Goal: Task Accomplishment & Management: Manage account settings

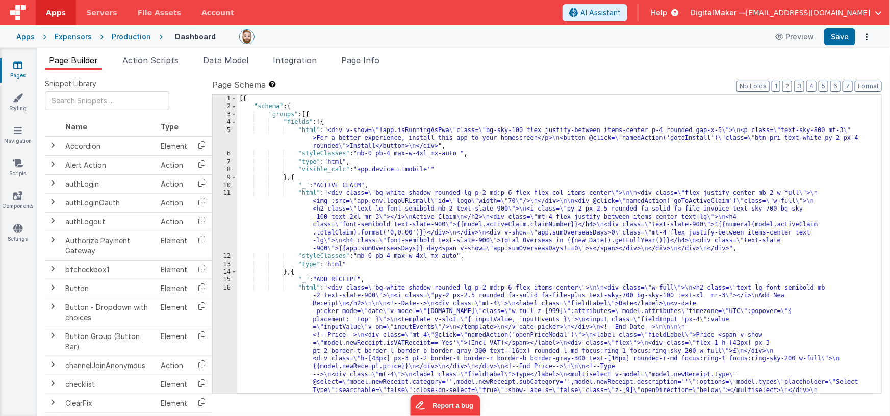
click at [24, 35] on div "Apps" at bounding box center [25, 37] width 18 height 10
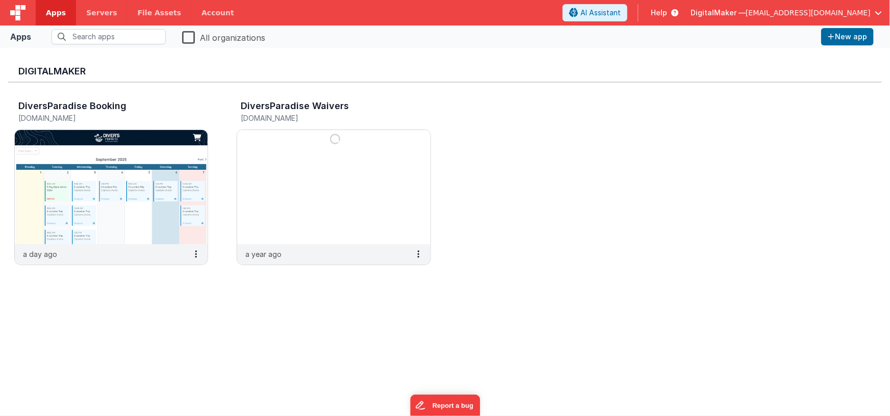
click at [746, 12] on span "DigitalMaker —" at bounding box center [717, 13] width 55 height 10
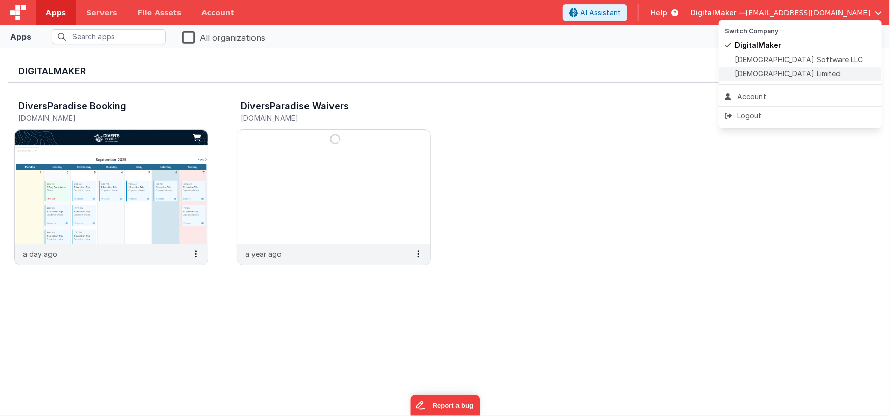
click at [761, 73] on span "[DEMOGRAPHIC_DATA] Limited" at bounding box center [788, 74] width 106 height 10
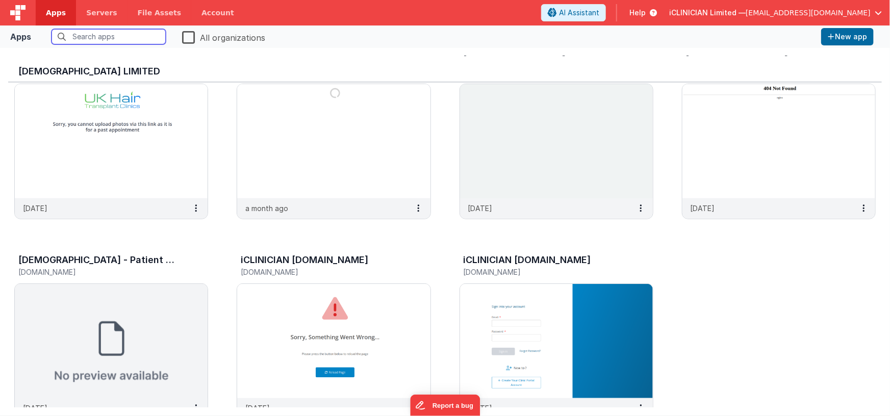
scroll to position [281, 0]
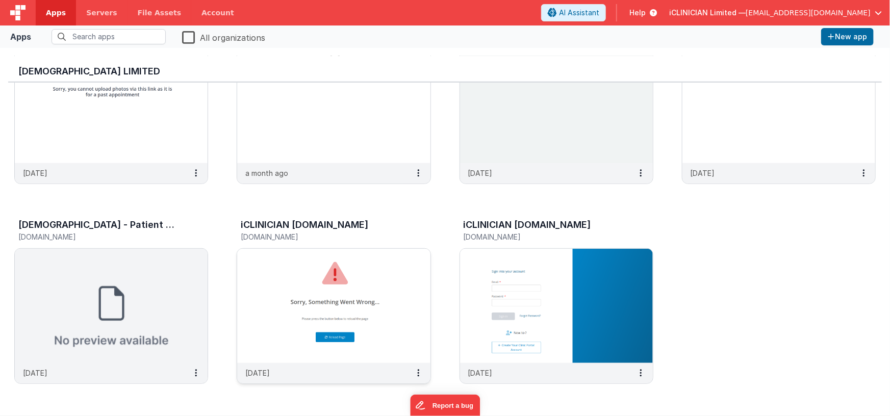
click at [403, 280] on img at bounding box center [333, 306] width 193 height 114
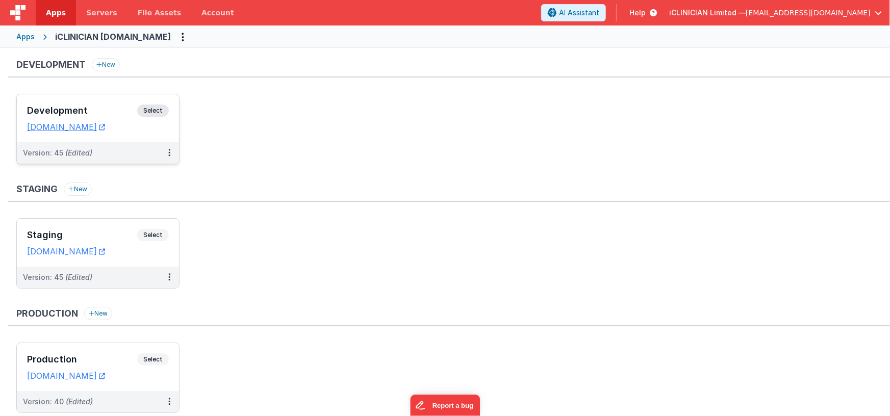
click at [158, 107] on span "Select" at bounding box center [153, 111] width 32 height 12
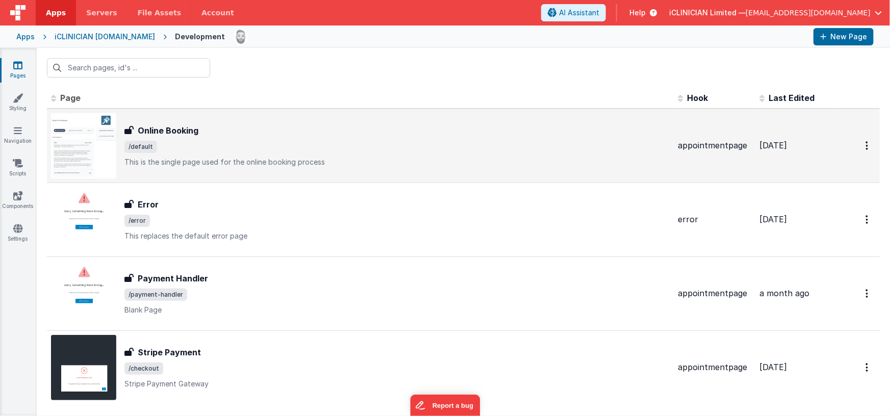
click at [248, 143] on span "/default" at bounding box center [396, 147] width 545 height 12
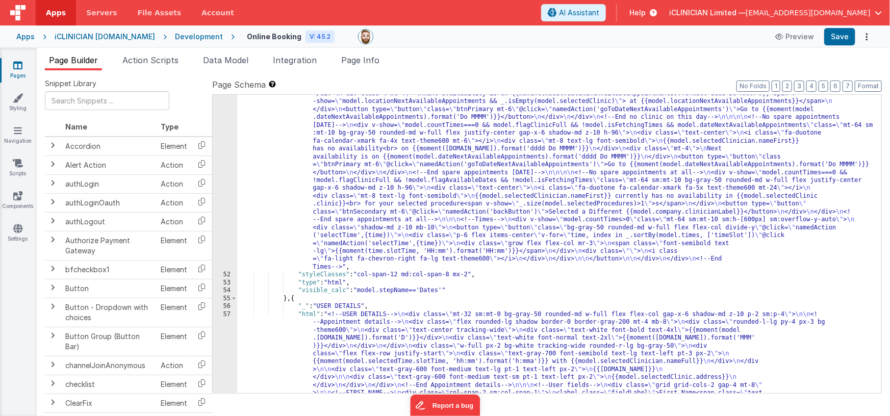
scroll to position [1901, 0]
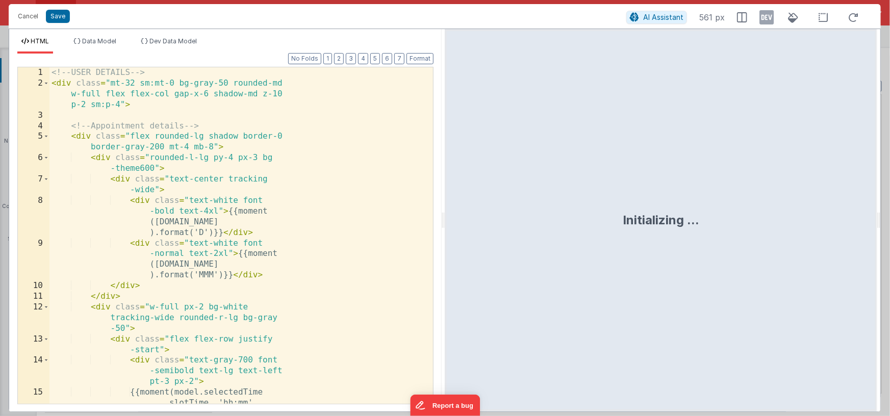
scroll to position [2491, 0]
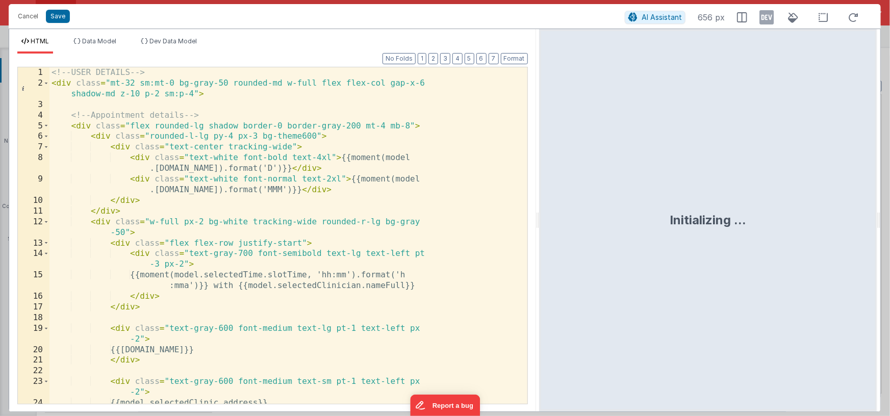
drag, startPoint x: 443, startPoint y: 223, endPoint x: 540, endPoint y: 219, distance: 97.0
click at [540, 219] on html "Cancel Save AI Assistant 656 px HTML Data Model Dev Data Model Format 7 6 5 4 3…" at bounding box center [445, 208] width 890 height 416
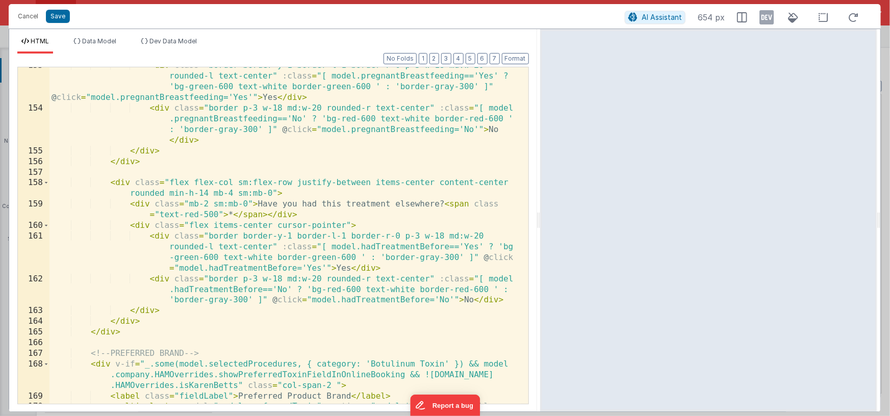
scroll to position [2063, 0]
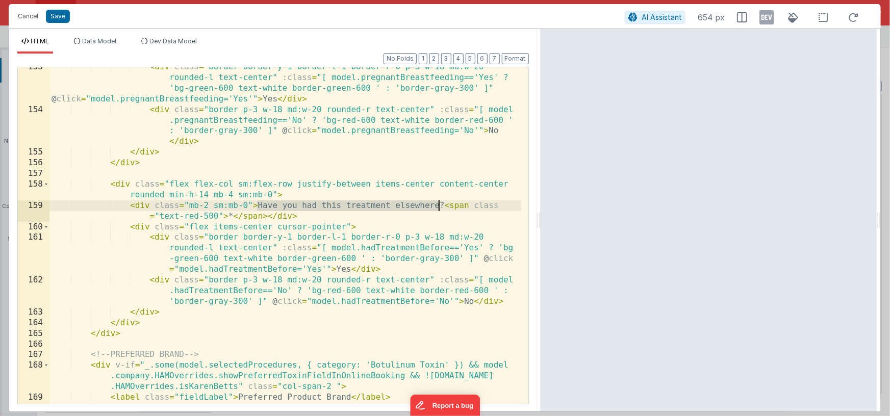
drag, startPoint x: 258, startPoint y: 203, endPoint x: 437, endPoint y: 206, distance: 179.5
click at [437, 206] on div "< div class = "border border-y-1 border-l-1 border-r-0 p-3 w-18 md:w-20 rounded…" at bounding box center [285, 267] width 472 height 411
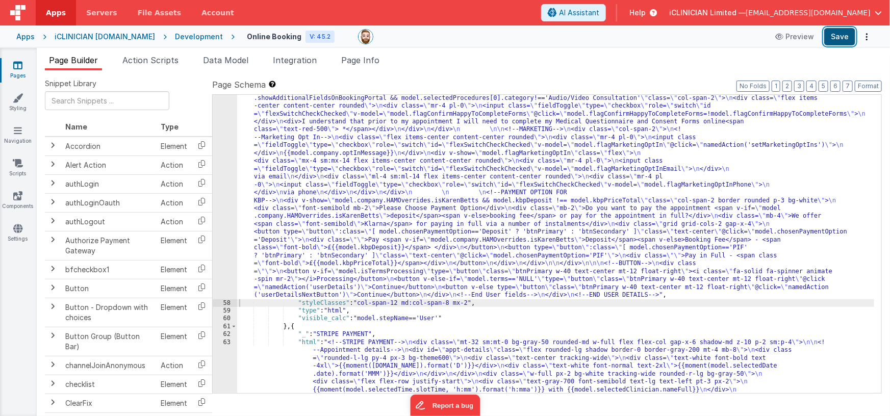
click at [838, 41] on button "Save" at bounding box center [839, 36] width 31 height 17
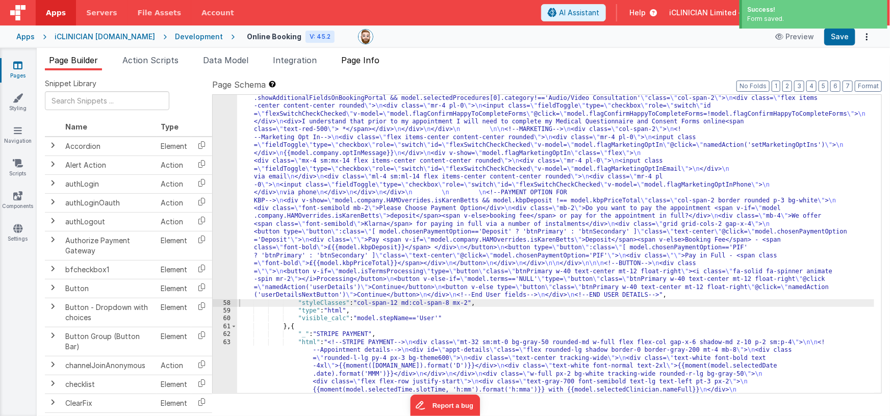
click at [365, 61] on span "Page Info" at bounding box center [360, 60] width 38 height 10
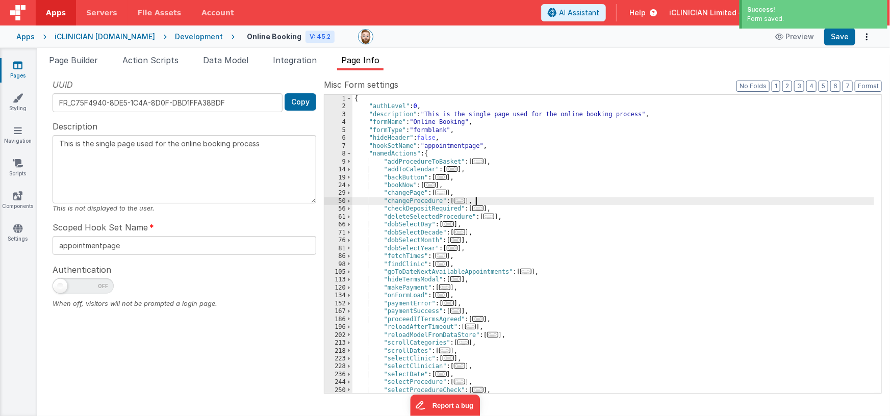
click at [543, 203] on div "{ "authLevel" : 0 , "description" : "This is the single page used for the onlin…" at bounding box center [613, 252] width 522 height 315
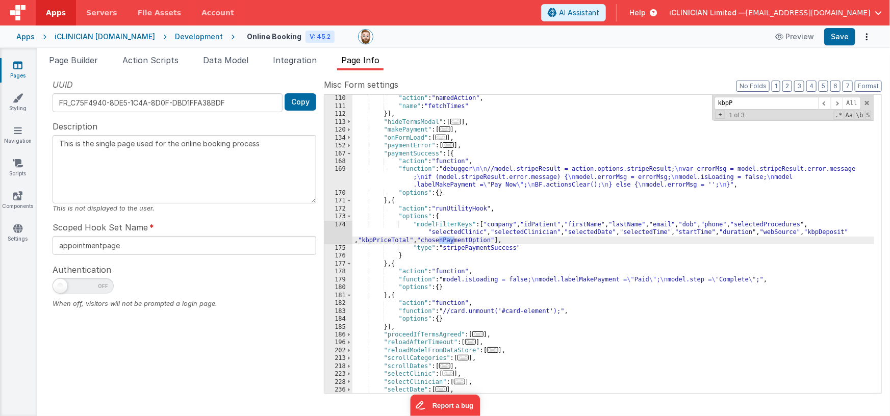
scroll to position [276, 0]
type input "kbpPrice"
click at [838, 101] on span at bounding box center [837, 103] width 12 height 13
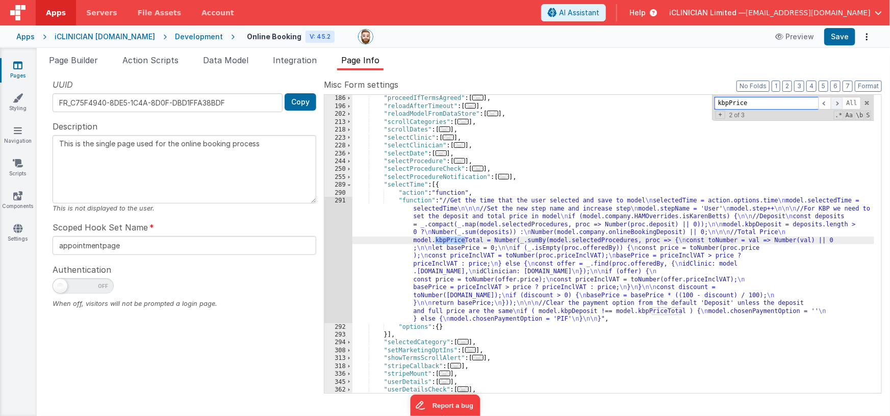
scroll to position [513, 0]
click at [540, 238] on div ""proceedIfTermsAgreed" : [ ... ] , "reloadAfterTimeout" : [ ... ] , "reloadMode…" at bounding box center [613, 251] width 522 height 315
click at [344, 236] on div "291" at bounding box center [338, 260] width 28 height 126
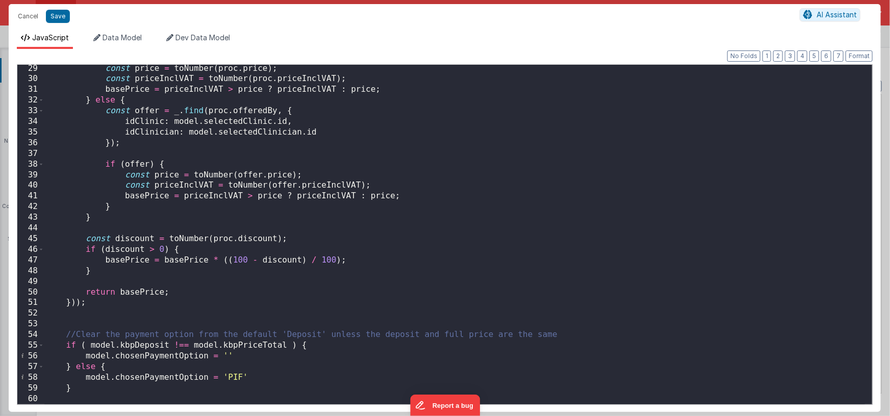
scroll to position [0, 0]
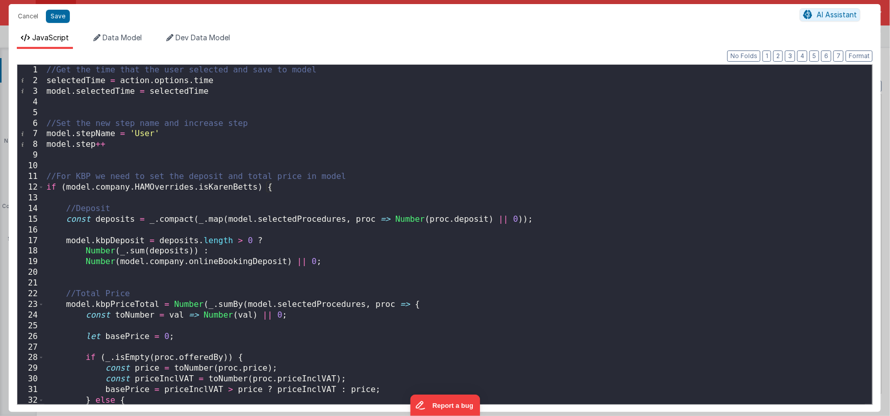
click at [48, 175] on div "//Get the time that the user selected and save to model selectedTime = action .…" at bounding box center [454, 245] width 821 height 361
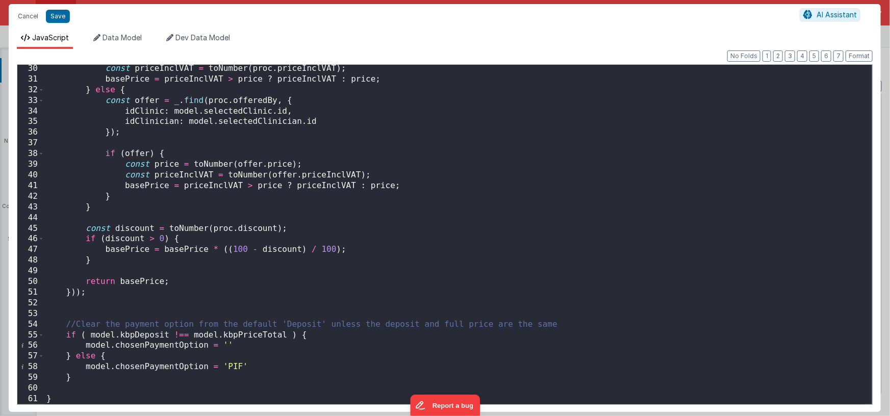
scroll to position [311, 0]
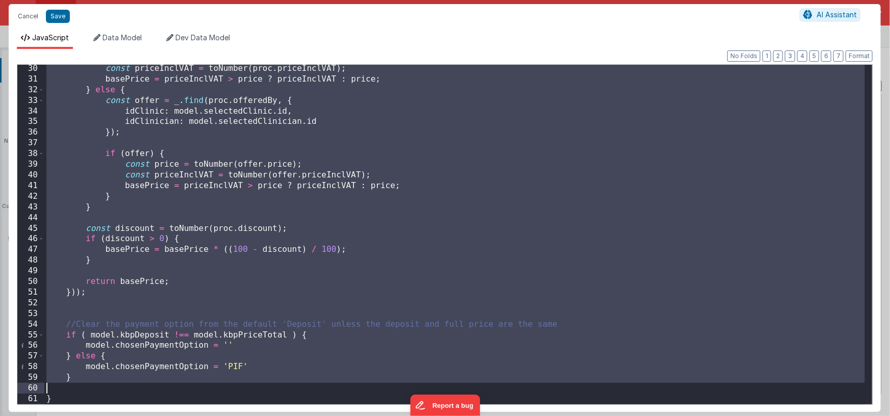
click at [91, 391] on div "const priceInclVAT = toNumber ( proc . priceInclVAT ) ; basePrice = priceInclVA…" at bounding box center [454, 243] width 821 height 361
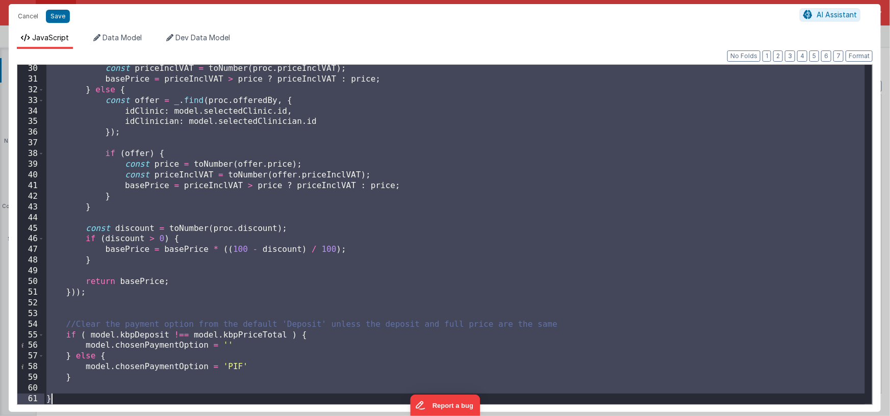
click at [92, 394] on div "const priceInclVAT = toNumber ( proc . priceInclVAT ) ; basePrice = priceInclVA…" at bounding box center [454, 243] width 821 height 361
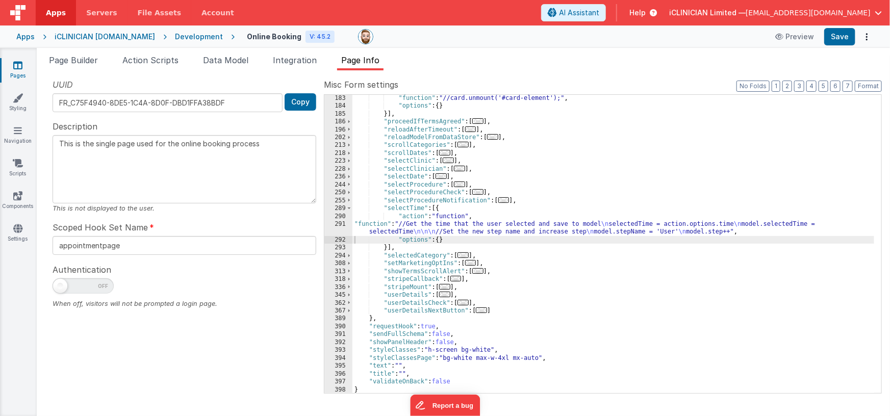
scroll to position [489, 0]
click at [462, 167] on span "..." at bounding box center [459, 169] width 11 height 6
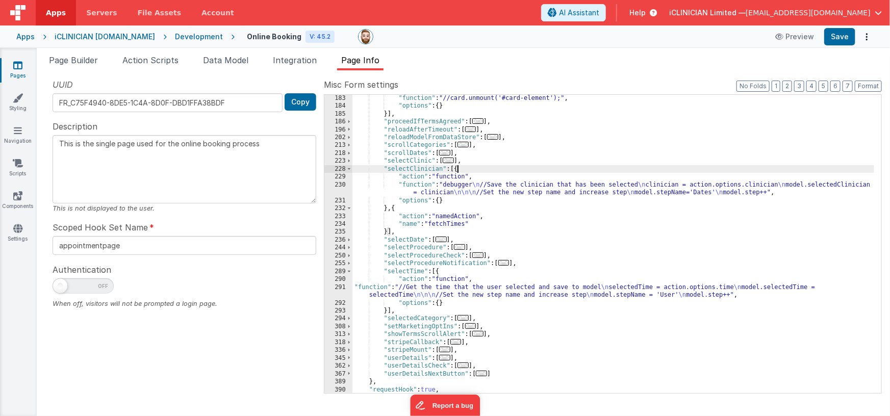
click at [458, 187] on div ""function" : "//card.unmount('#card-element');" , "options" : { } }] , "proceed…" at bounding box center [613, 251] width 522 height 315
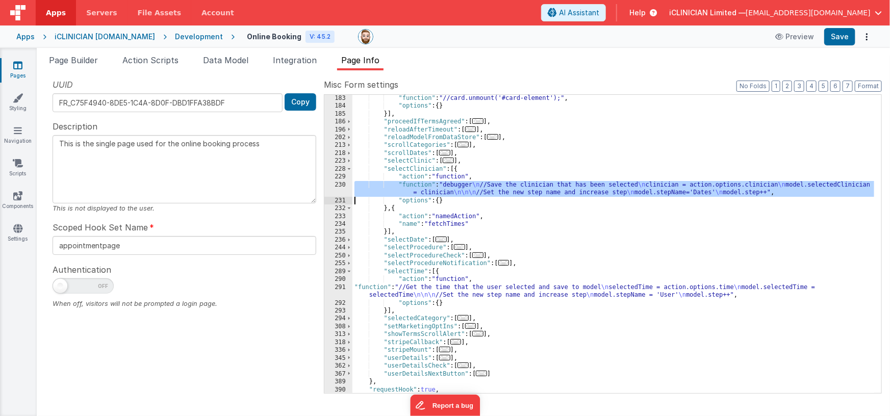
click at [332, 191] on div "230" at bounding box center [338, 189] width 28 height 16
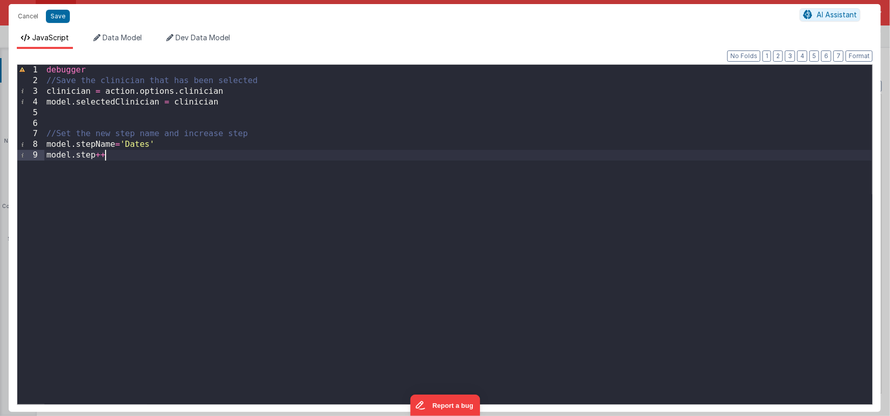
click at [201, 170] on div "debugger //Save the clinician that has been selected clinician = action . optio…" at bounding box center [458, 245] width 828 height 361
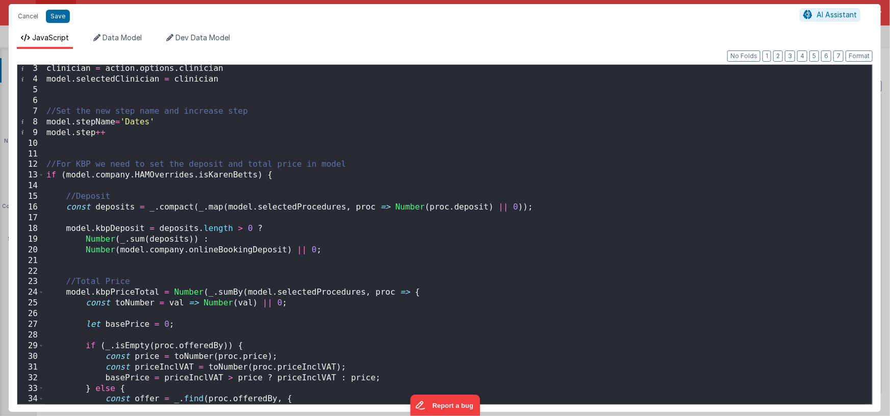
scroll to position [22, 0]
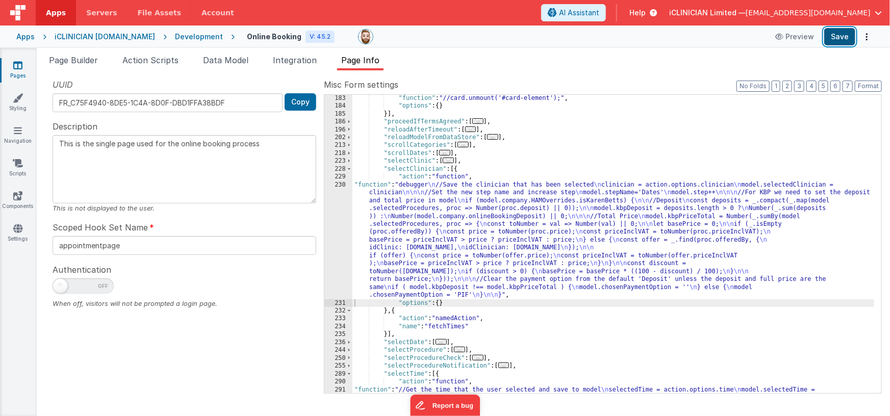
click at [835, 43] on button "Save" at bounding box center [839, 36] width 31 height 17
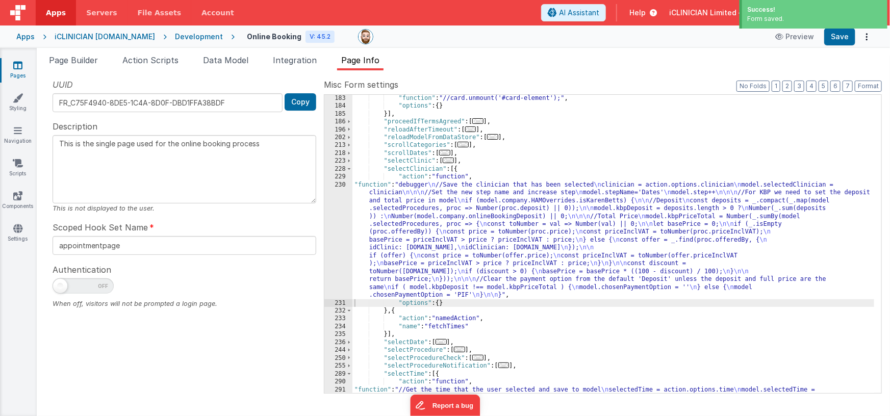
click at [198, 37] on div "Development" at bounding box center [199, 37] width 48 height 10
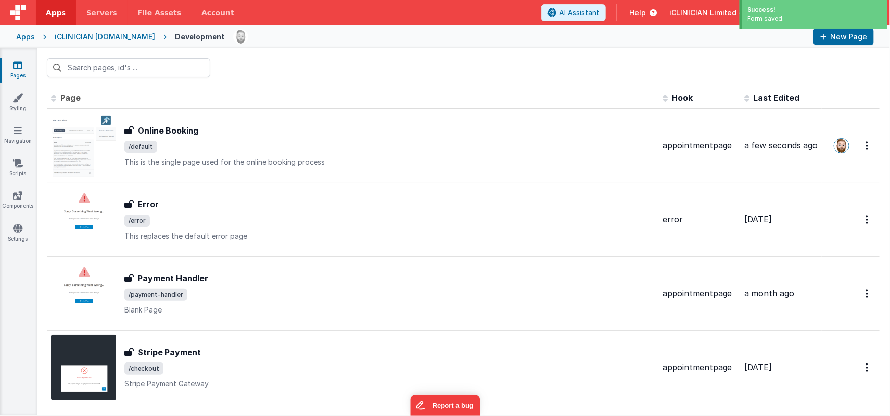
click at [143, 38] on div "iCLINICIAN [DOMAIN_NAME]" at bounding box center [105, 37] width 100 height 10
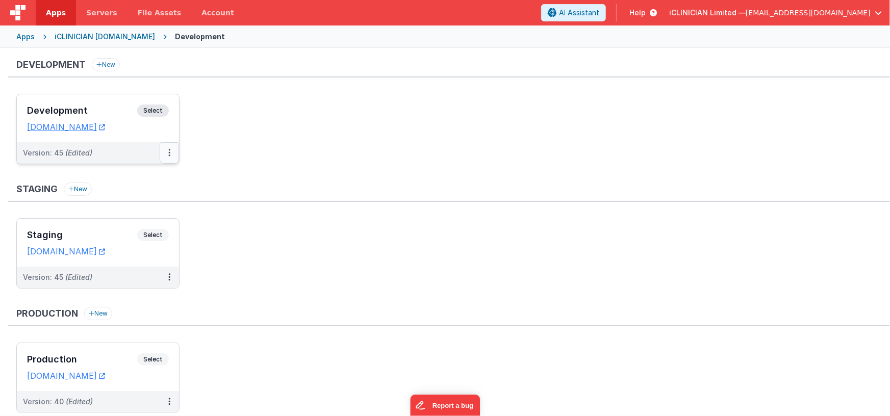
click at [171, 148] on button at bounding box center [169, 152] width 19 height 21
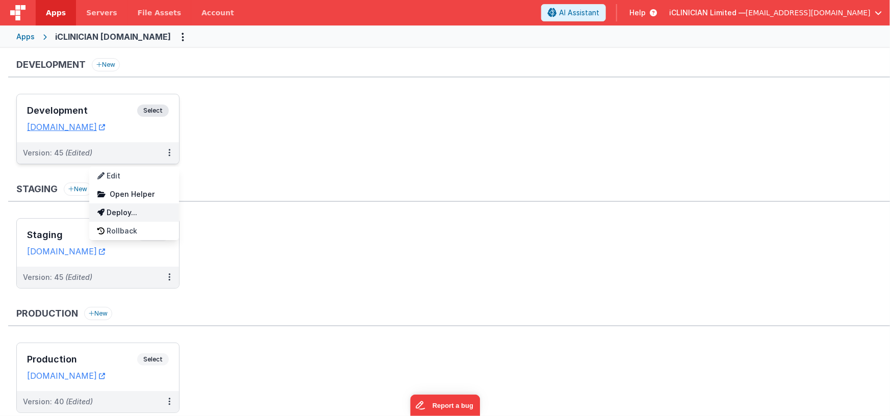
click at [138, 216] on link "Deploy..." at bounding box center [134, 212] width 90 height 18
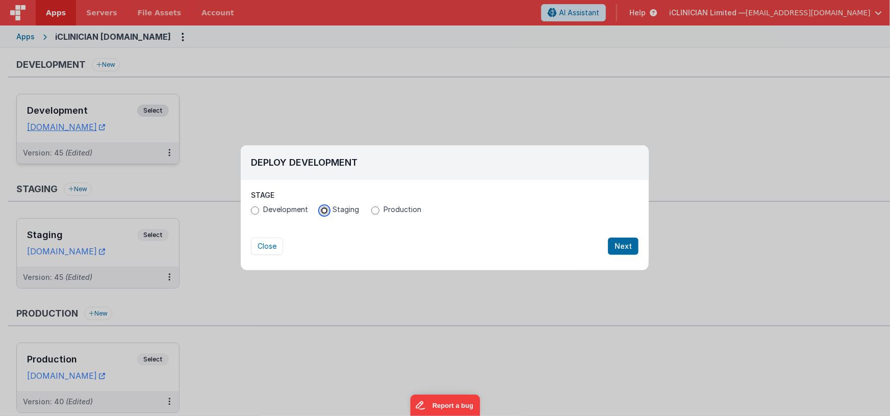
click at [323, 212] on input "Staging" at bounding box center [324, 211] width 8 height 8
radio input "true"
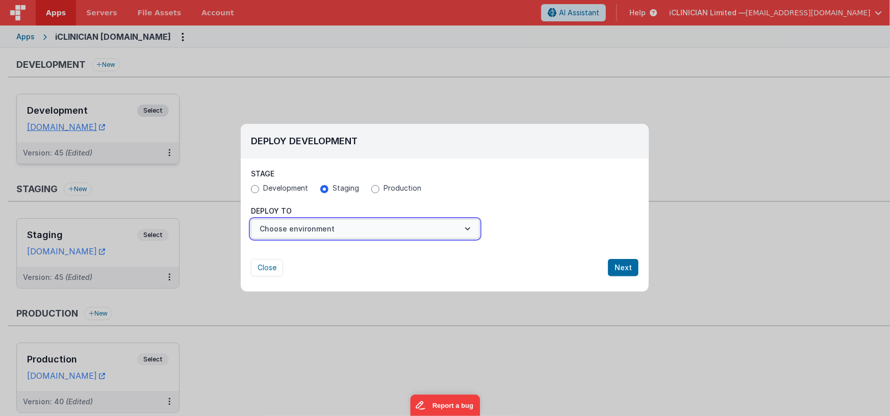
click at [396, 233] on button "Choose environment" at bounding box center [365, 228] width 228 height 19
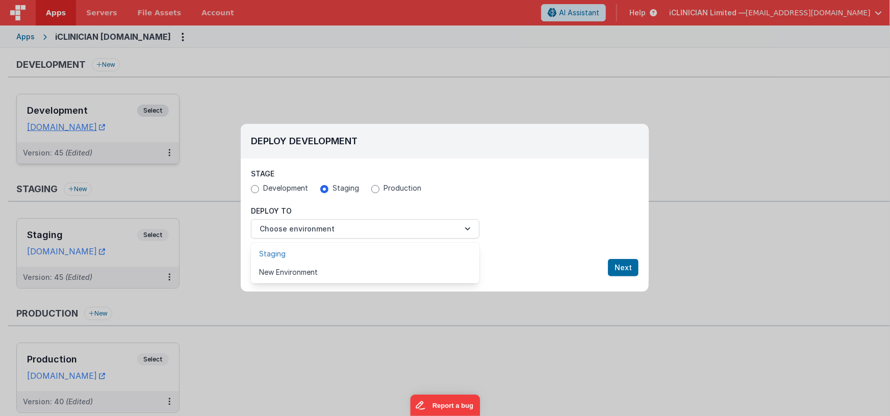
click at [350, 255] on link "Staging" at bounding box center [365, 254] width 228 height 18
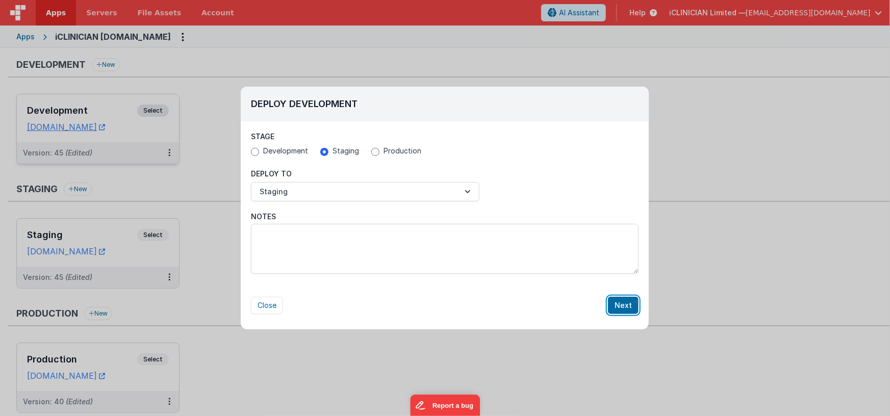
click at [627, 307] on button "Next" at bounding box center [623, 305] width 31 height 17
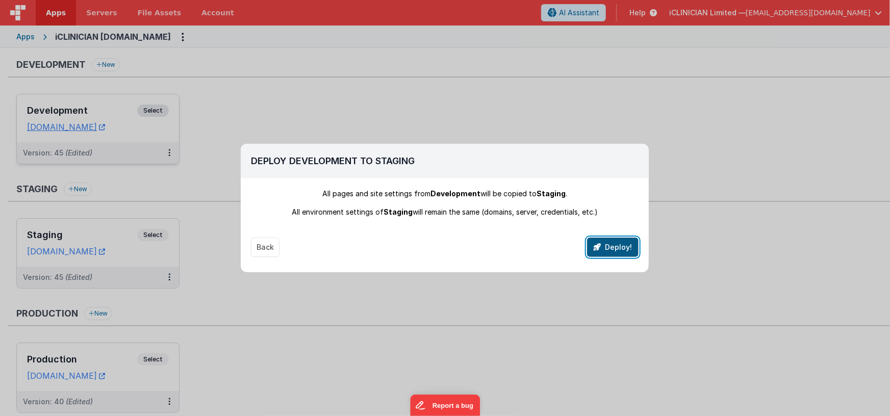
click at [607, 249] on button "Deploy!" at bounding box center [613, 247] width 52 height 19
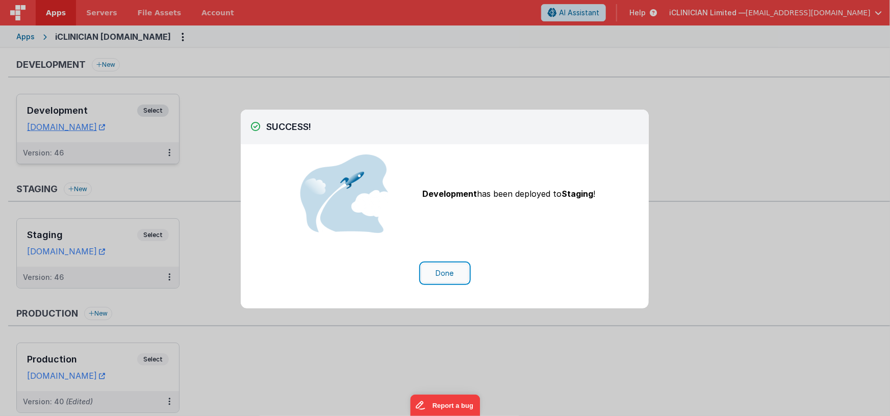
click at [447, 272] on button "Done" at bounding box center [444, 273] width 47 height 19
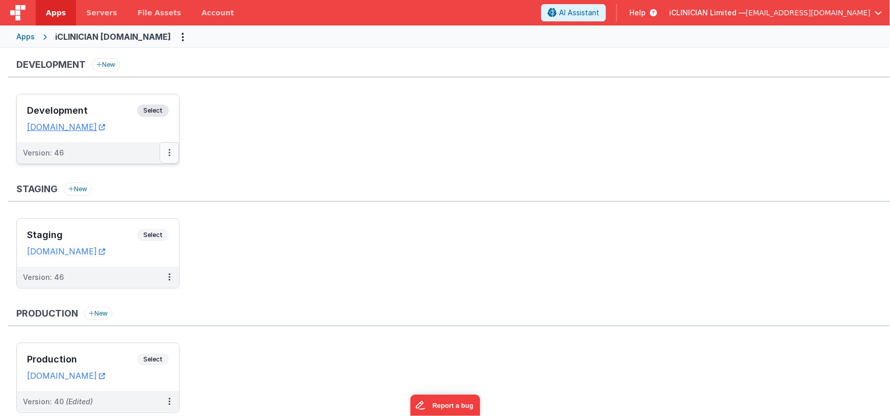
click at [167, 151] on button at bounding box center [169, 152] width 19 height 21
click at [139, 193] on link "Deploy..." at bounding box center [134, 194] width 90 height 18
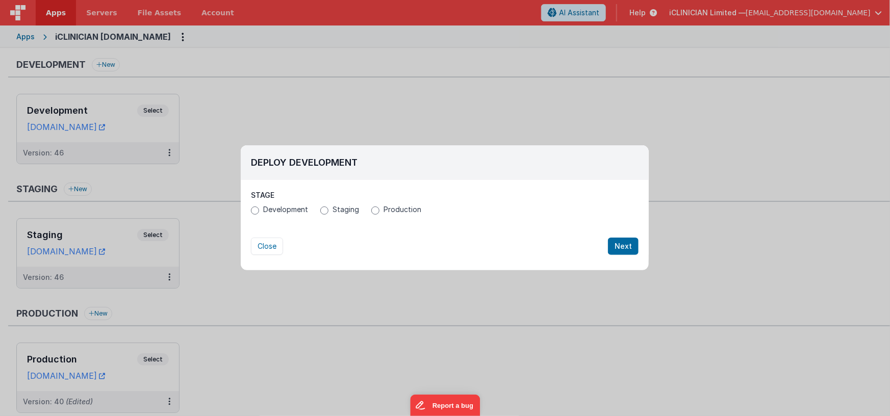
click at [384, 213] on span "Production" at bounding box center [402, 209] width 38 height 10
click at [379, 213] on input "Production" at bounding box center [375, 211] width 8 height 8
radio input "true"
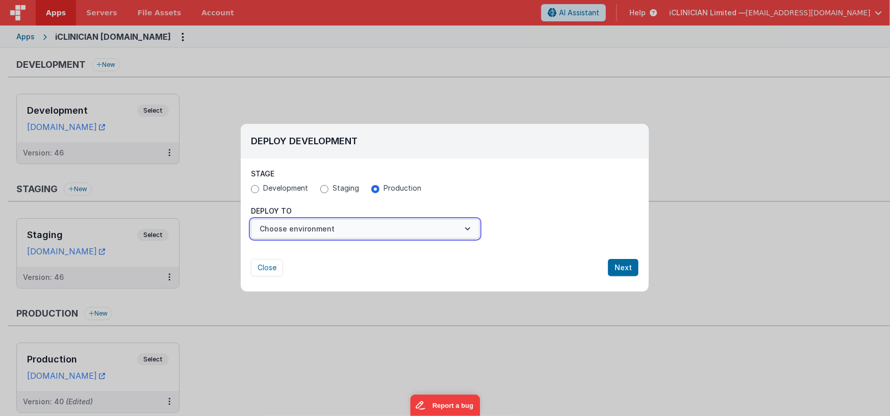
click at [347, 228] on button "Choose environment" at bounding box center [365, 228] width 228 height 19
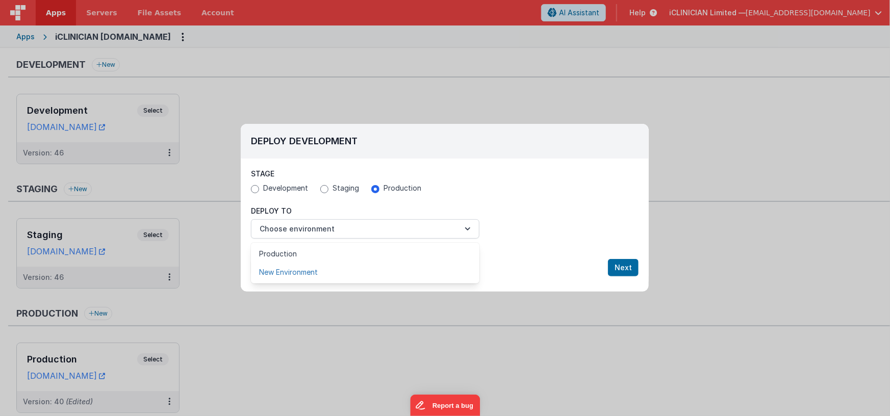
click at [316, 272] on link "New Environment" at bounding box center [365, 272] width 228 height 18
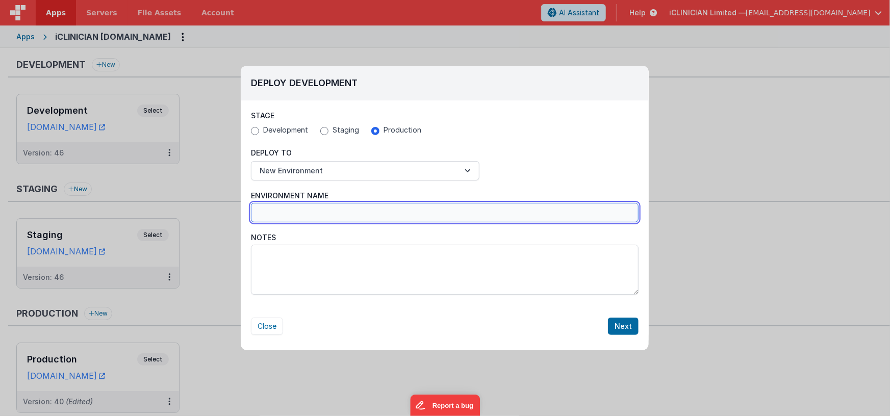
click at [383, 210] on input "Environment Name" at bounding box center [445, 212] width 388 height 19
type input "KBP"
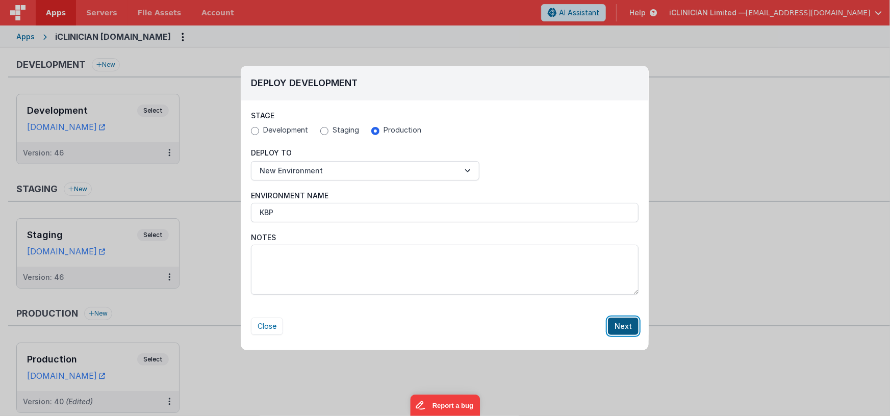
click at [629, 327] on button "Next" at bounding box center [623, 326] width 31 height 17
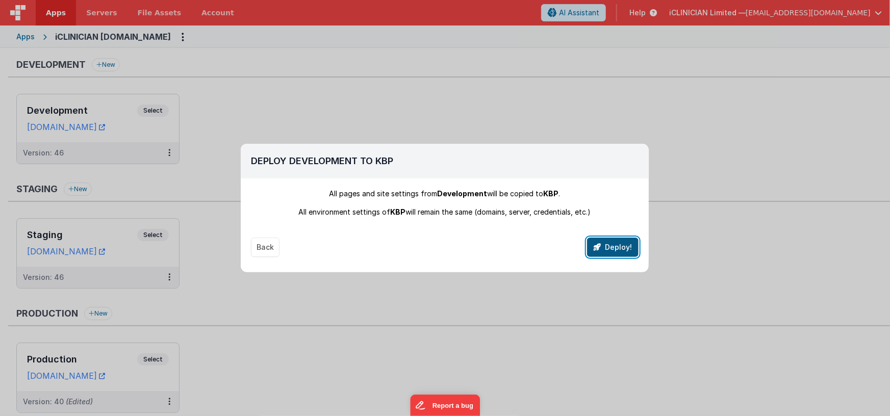
click at [608, 253] on button "Deploy!" at bounding box center [613, 247] width 52 height 19
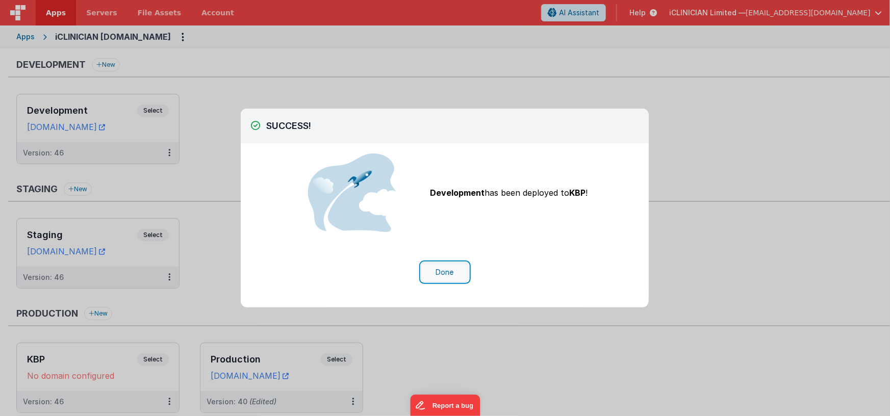
click at [441, 270] on button "Done" at bounding box center [444, 272] width 47 height 19
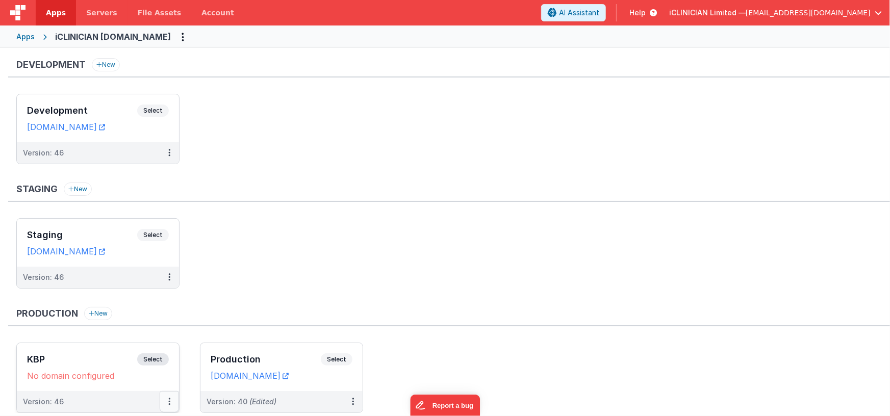
click at [169, 401] on icon at bounding box center [169, 401] width 2 height 1
click at [144, 345] on link "Edit" at bounding box center [134, 345] width 90 height 18
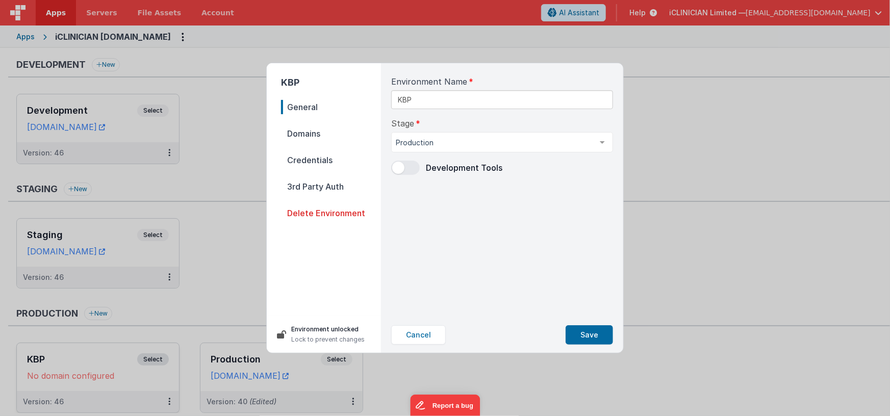
click at [317, 134] on span "Domains" at bounding box center [331, 133] width 100 height 14
select select "[DOMAIN_NAME]"
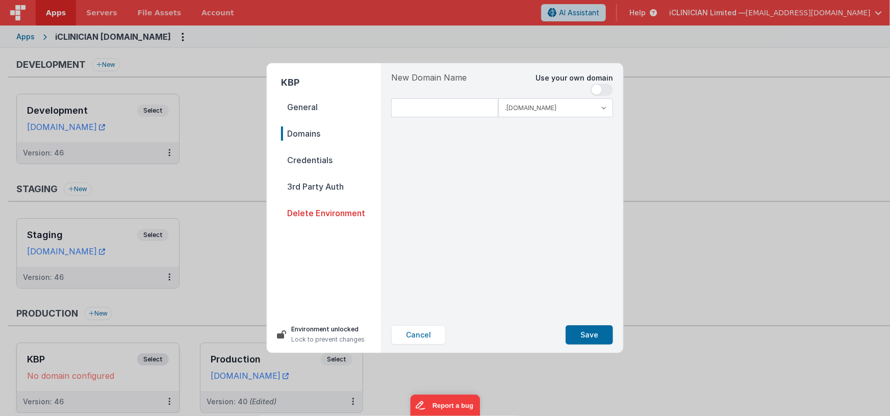
click at [605, 87] on span at bounding box center [602, 90] width 22 height 12
click at [503, 113] on input at bounding box center [502, 107] width 222 height 19
type input "[DOMAIN_NAME]"
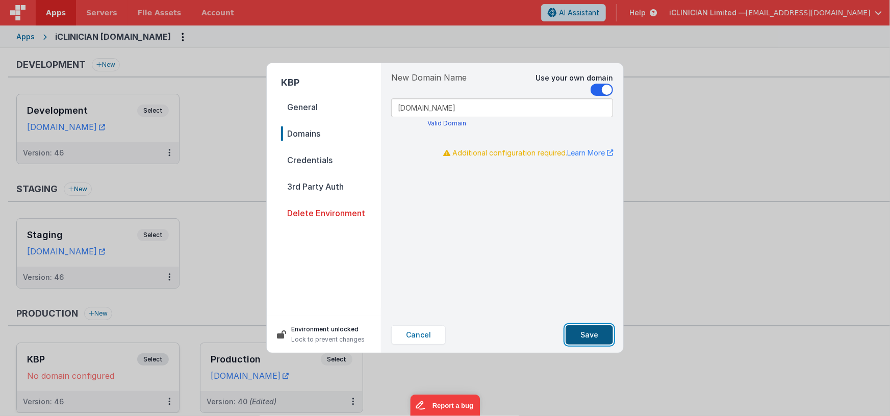
click at [584, 332] on button "Save" at bounding box center [589, 334] width 47 height 19
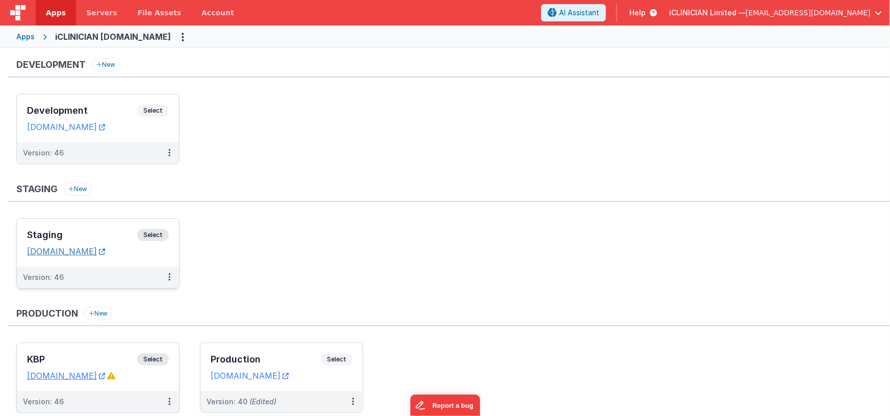
click at [105, 251] on link "[DOMAIN_NAME]" at bounding box center [66, 251] width 78 height 10
